Goal: Find specific page/section: Find specific page/section

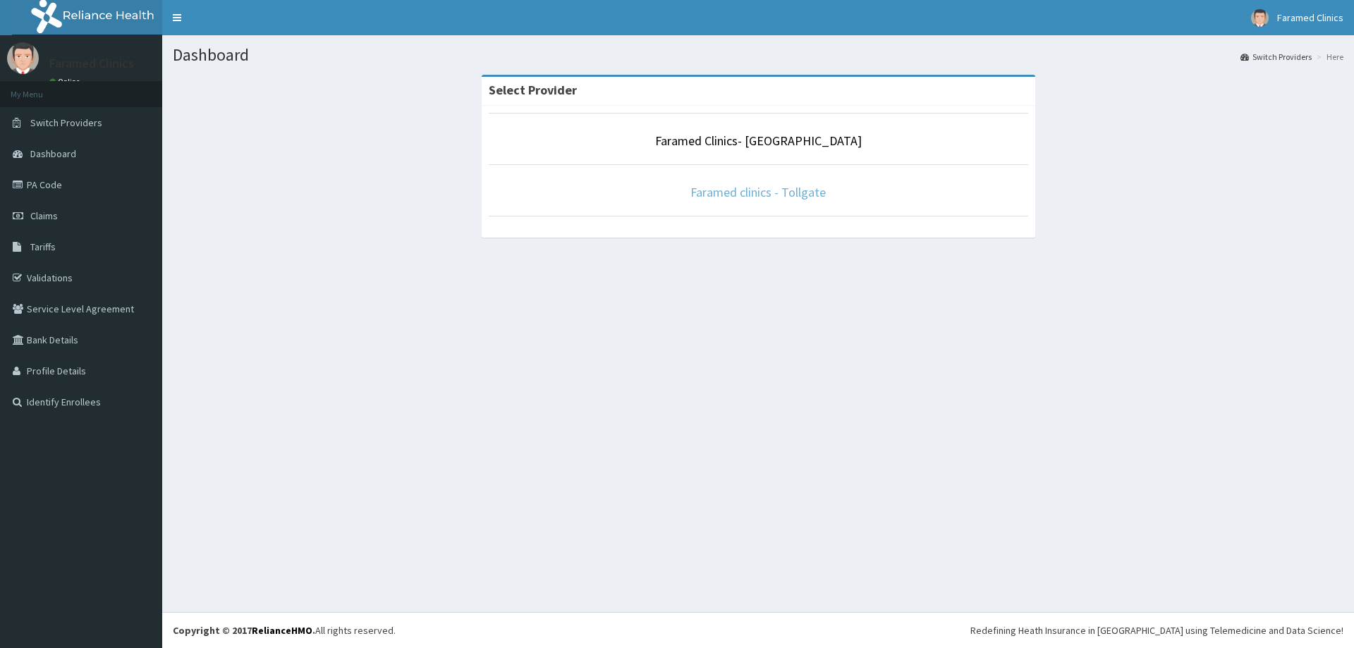
click at [721, 190] on link "Faramed clinics - Tollgate" at bounding box center [757, 192] width 135 height 16
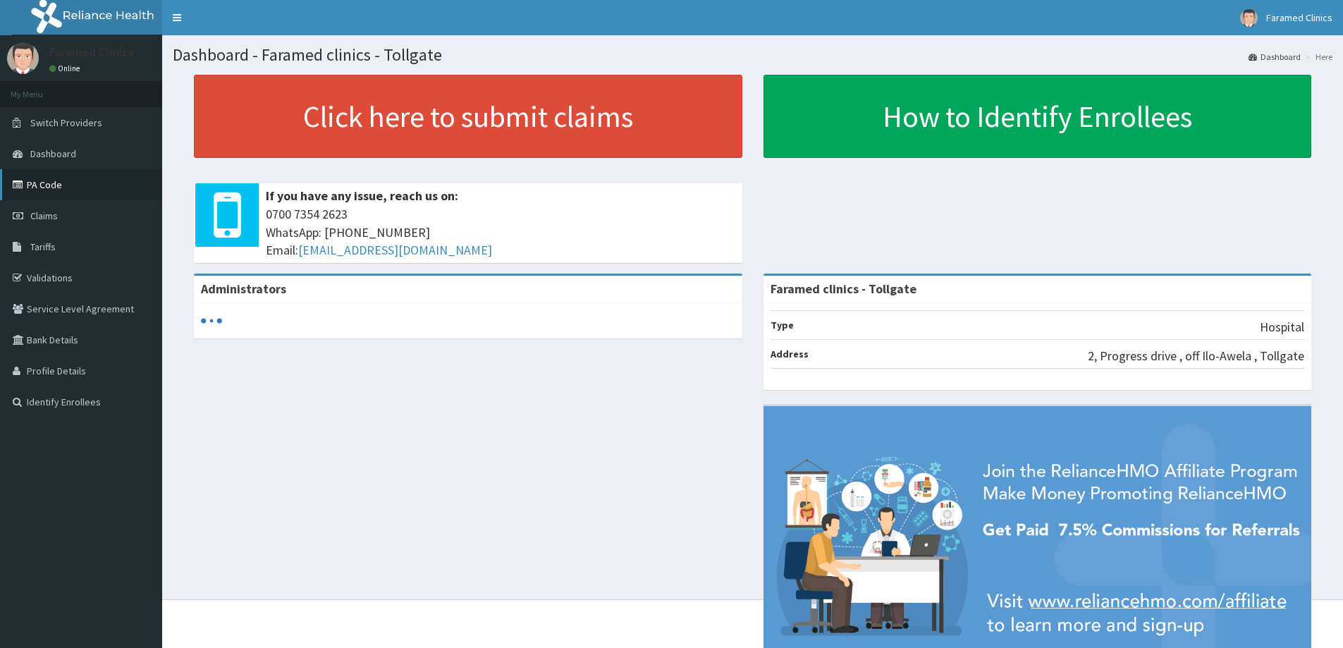
click at [47, 180] on link "PA Code" at bounding box center [81, 184] width 162 height 31
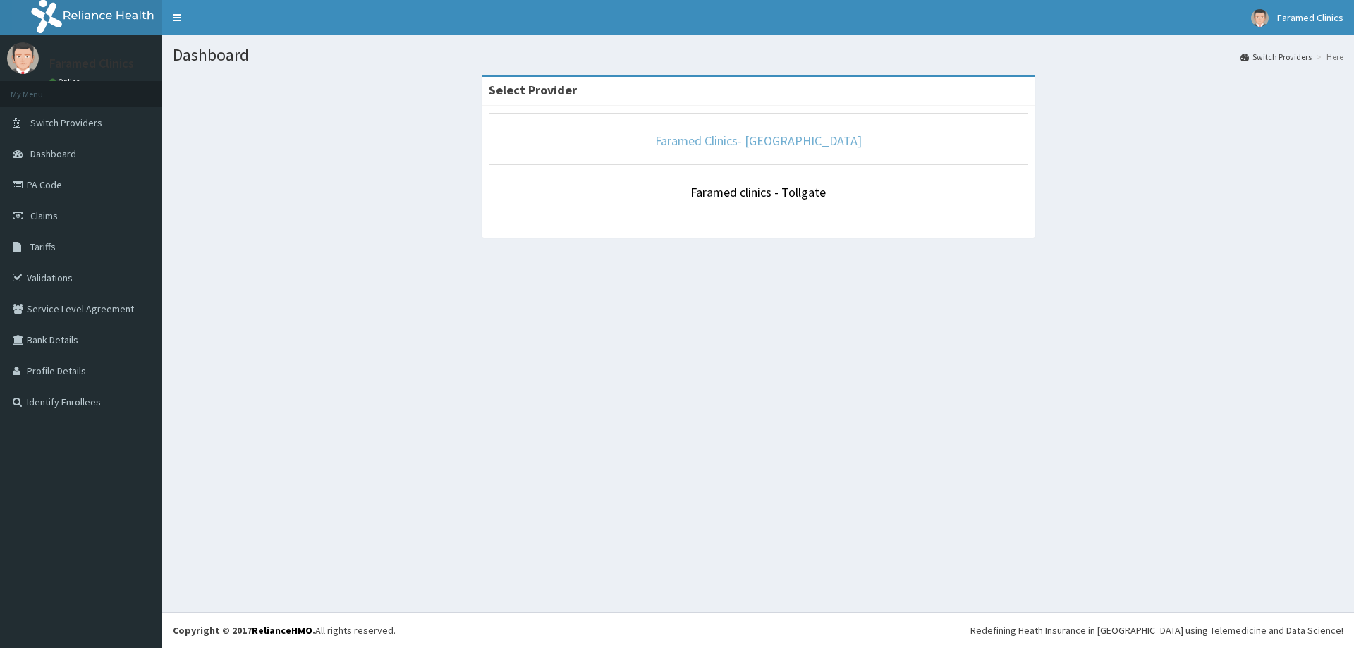
click at [706, 143] on link "Faramed Clinics- [GEOGRAPHIC_DATA]" at bounding box center [758, 141] width 207 height 16
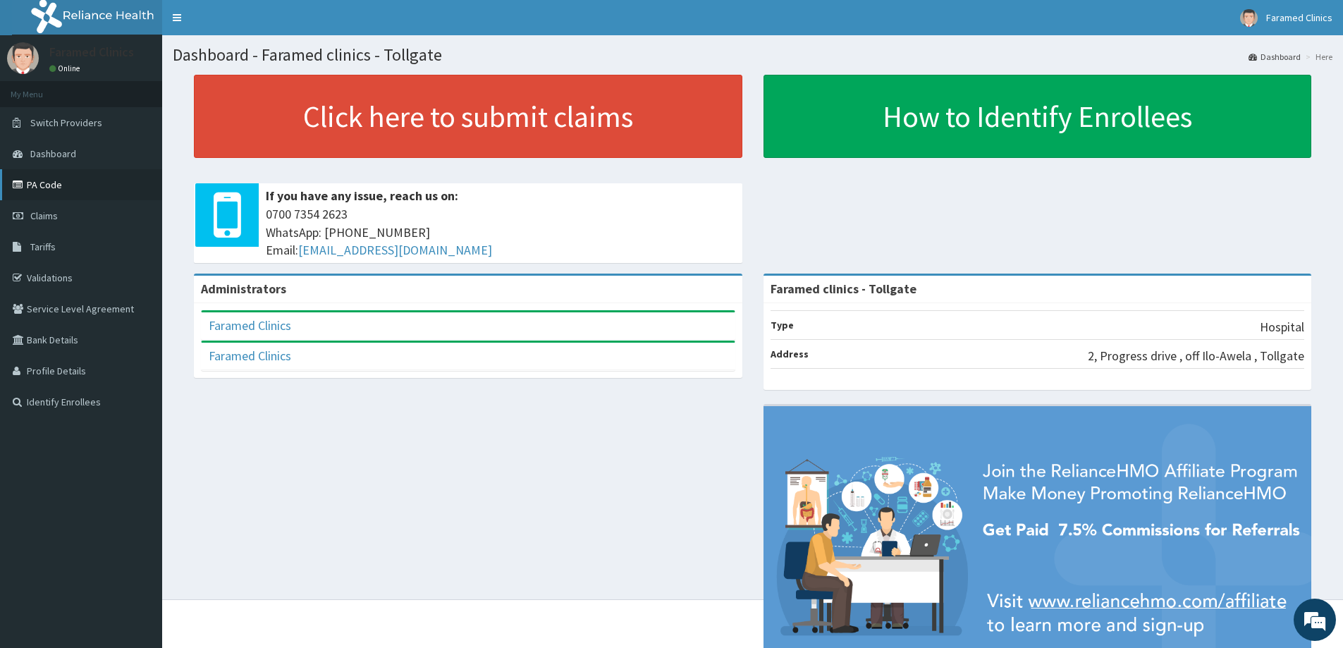
click at [65, 181] on link "PA Code" at bounding box center [81, 184] width 162 height 31
click at [64, 182] on link "PA Code" at bounding box center [81, 184] width 162 height 31
click at [63, 183] on link "PA Code" at bounding box center [81, 184] width 162 height 31
click at [51, 185] on link "PA Code" at bounding box center [81, 184] width 162 height 31
click at [54, 180] on link "PA Code" at bounding box center [81, 184] width 162 height 31
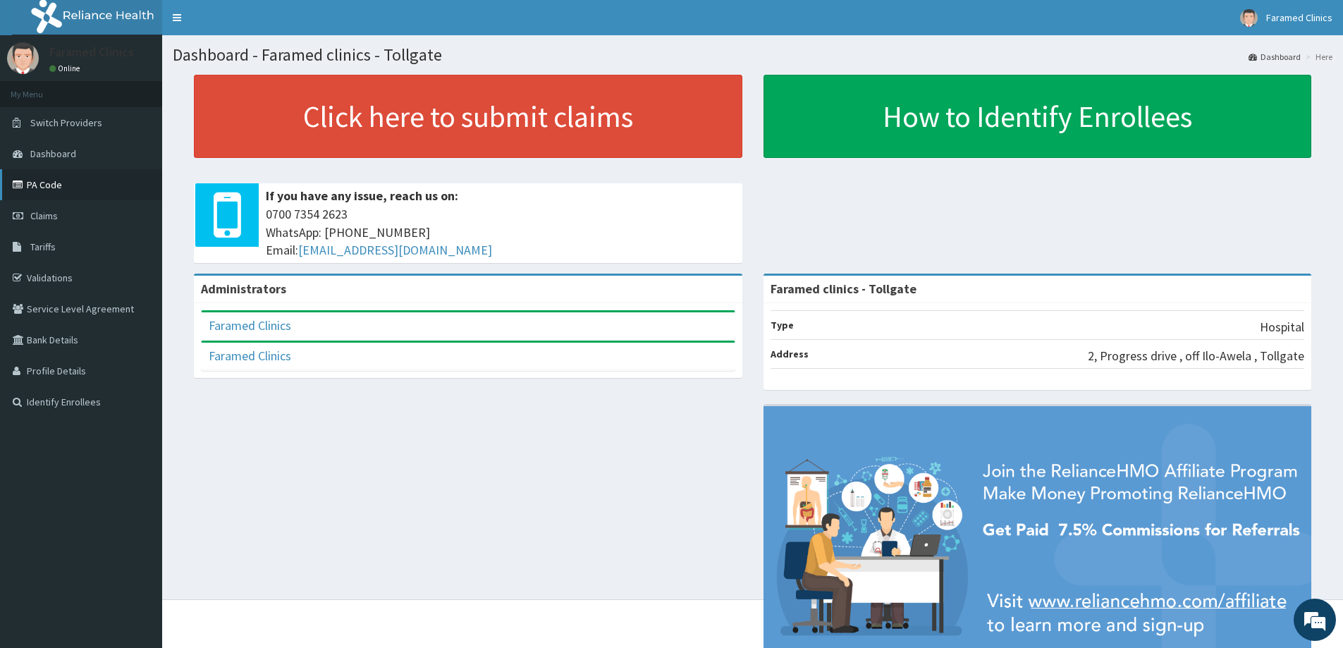
click at [48, 183] on link "PA Code" at bounding box center [81, 184] width 162 height 31
